Goal: Communication & Community: Answer question/provide support

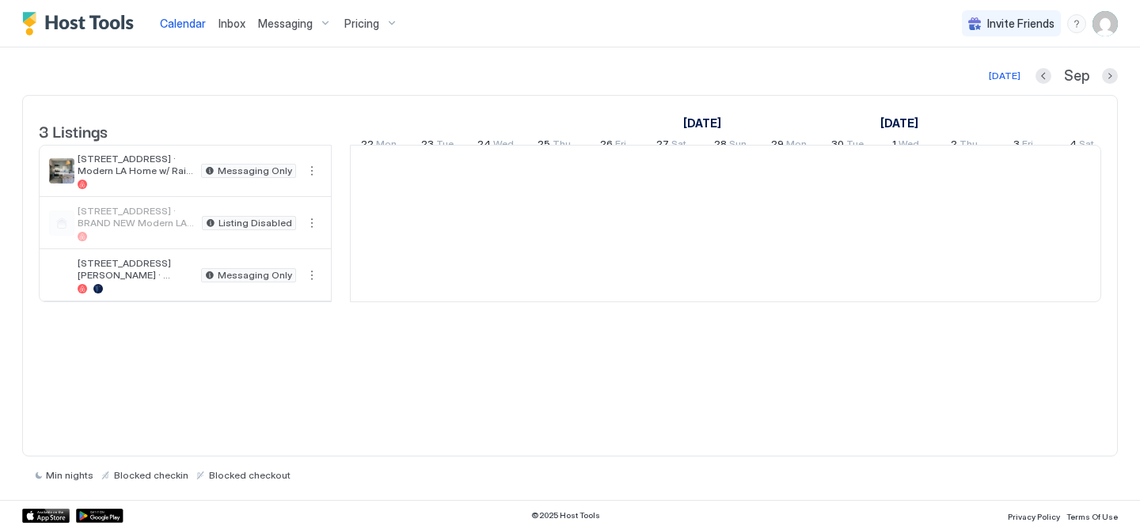
scroll to position [0, 879]
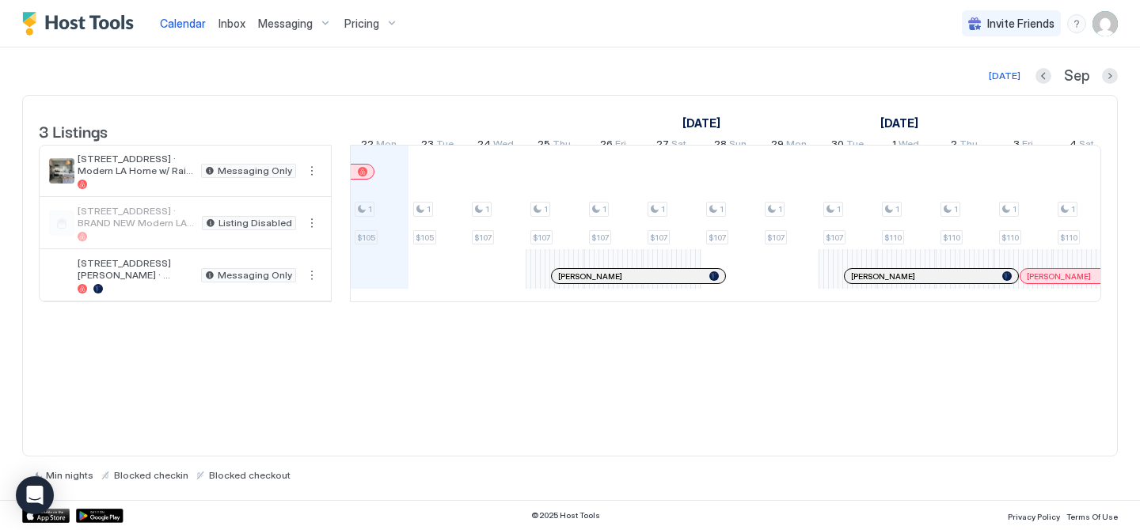
click at [237, 26] on span "Inbox" at bounding box center [231, 23] width 27 height 13
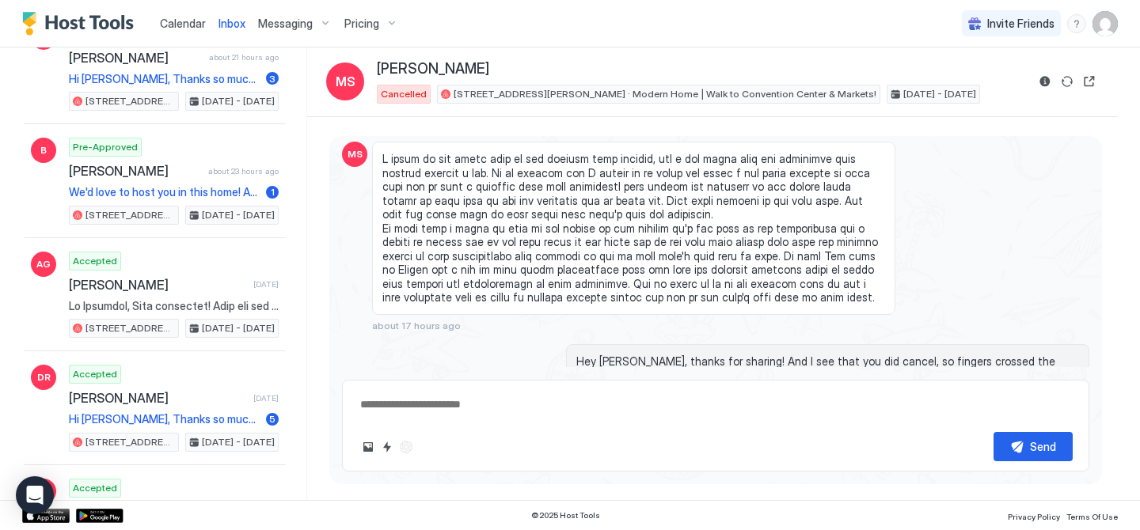
scroll to position [361, 0]
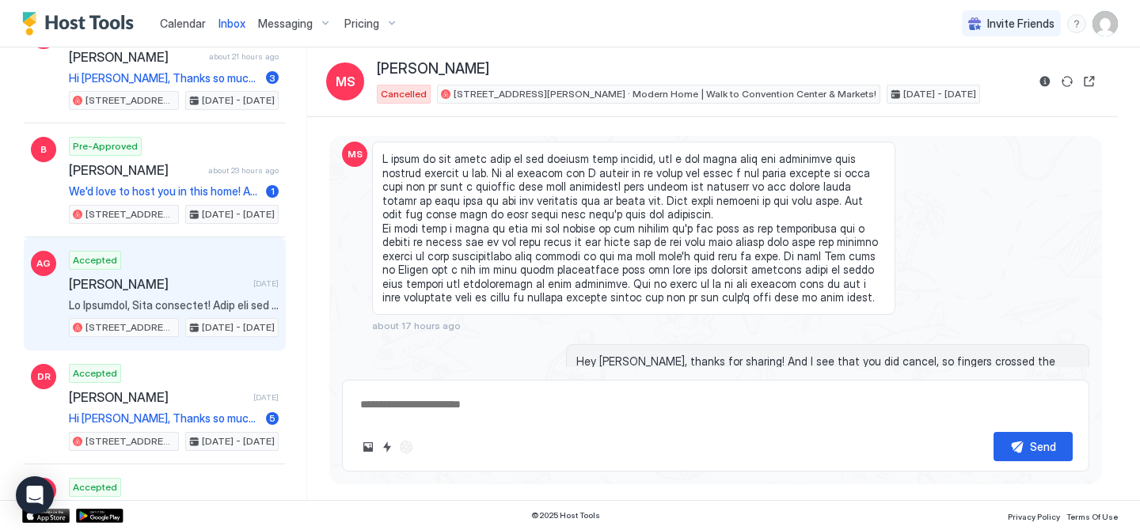
click at [133, 296] on div "Accepted [PERSON_NAME] [DATE] [STREET_ADDRESS] · Modern LA Home w/ Rain Shower …" at bounding box center [174, 294] width 210 height 87
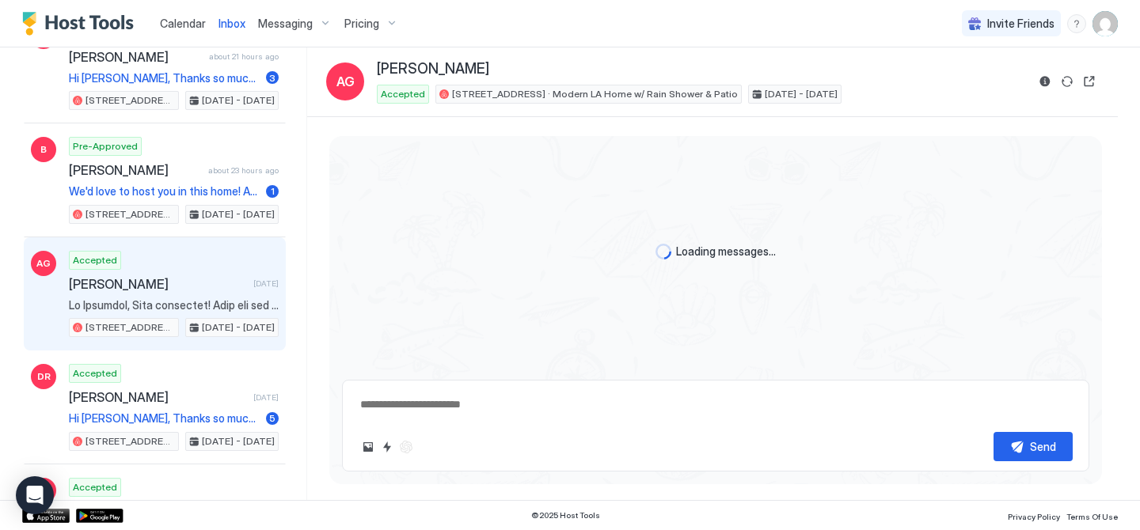
scroll to position [2794, 0]
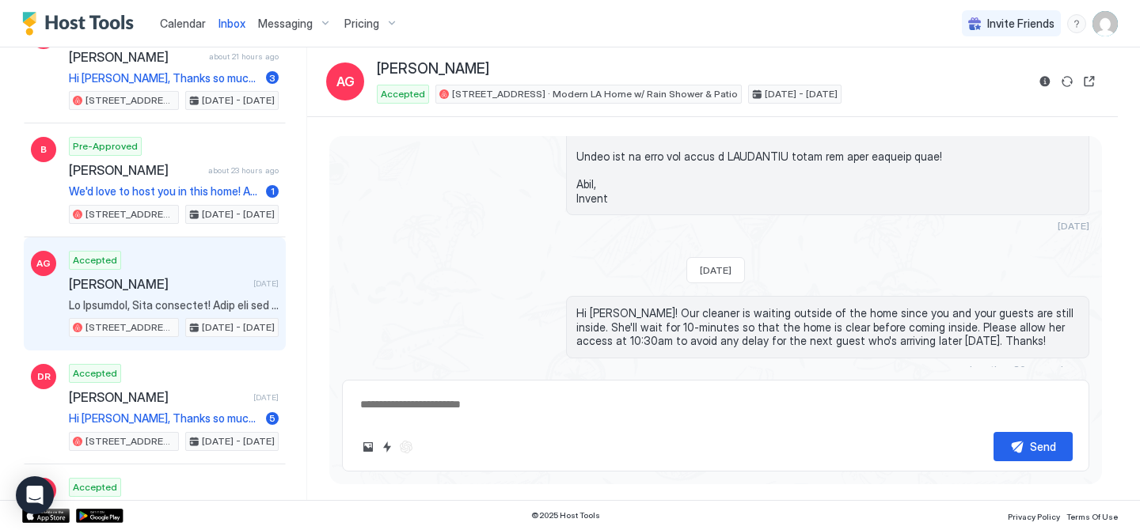
click at [1084, 388] on button "Scheduled Messages" at bounding box center [1015, 398] width 147 height 21
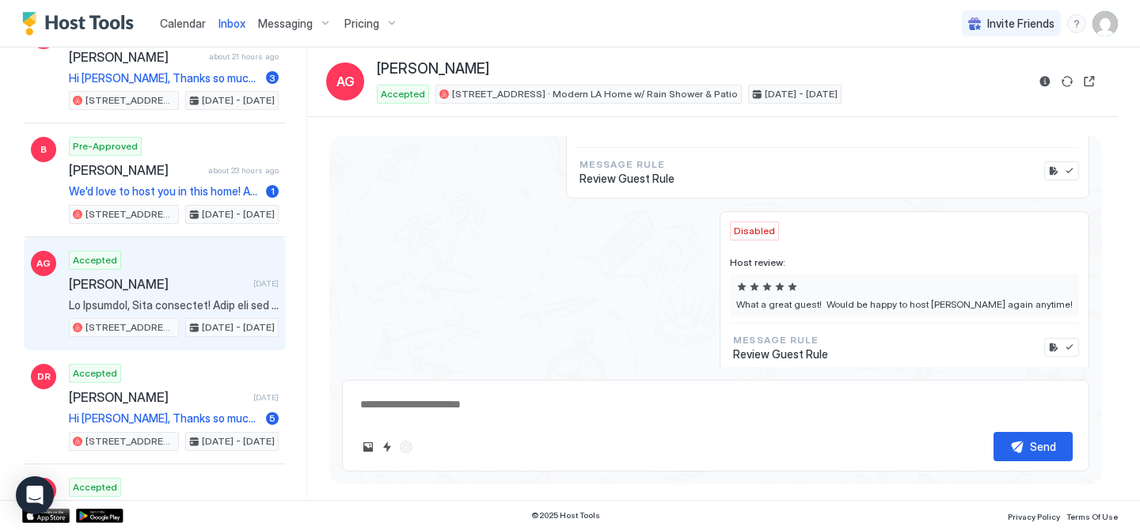
click at [723, 305] on div "Disabled Host review: What a great guest! Would be happy to host [PERSON_NAME] …" at bounding box center [715, 293] width 747 height 164
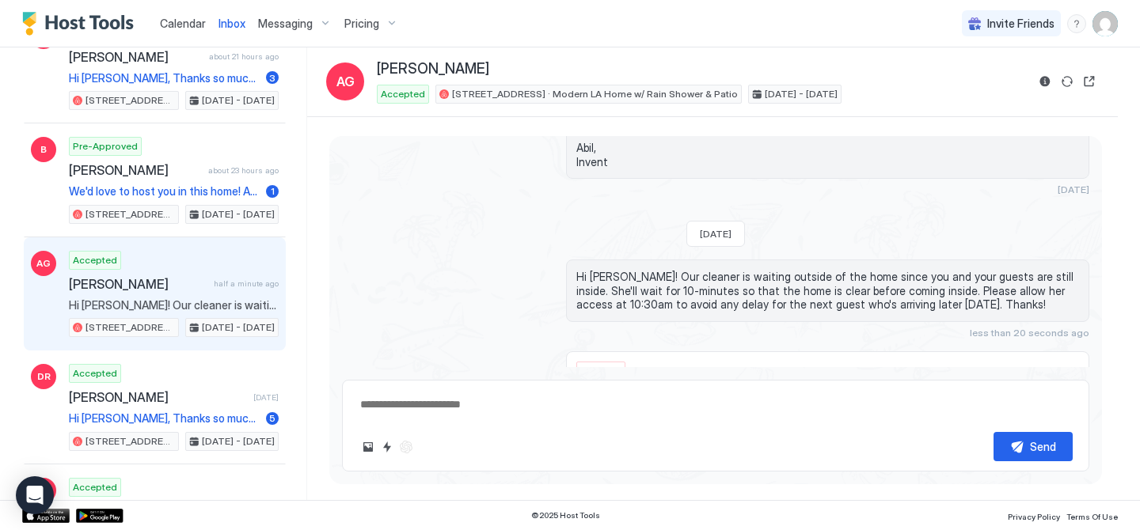
scroll to position [2830, 0]
type textarea "*"
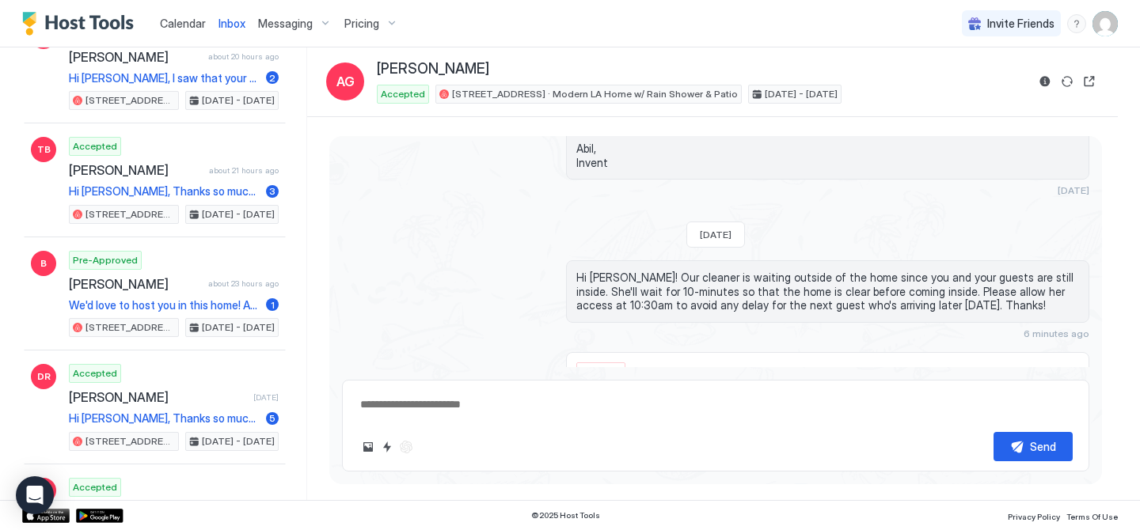
scroll to position [0, 0]
